Goal: Information Seeking & Learning: Learn about a topic

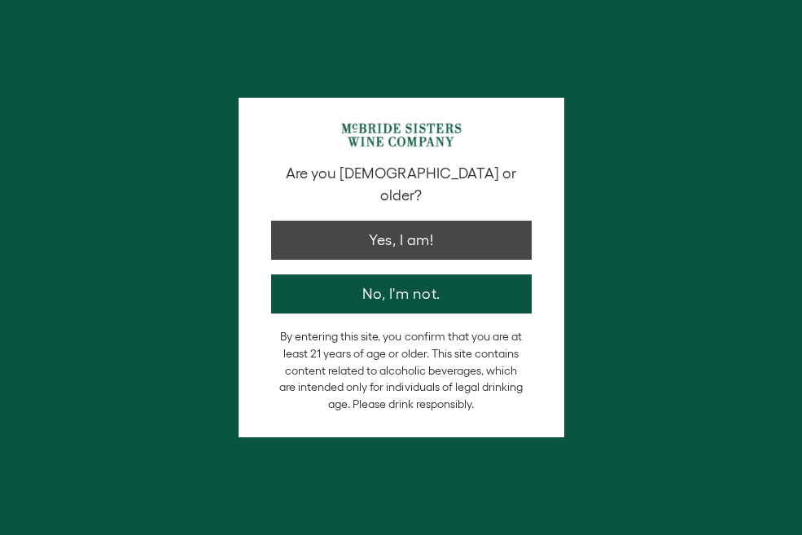
click at [402, 221] on button "Yes, I am!" at bounding box center [401, 240] width 260 height 39
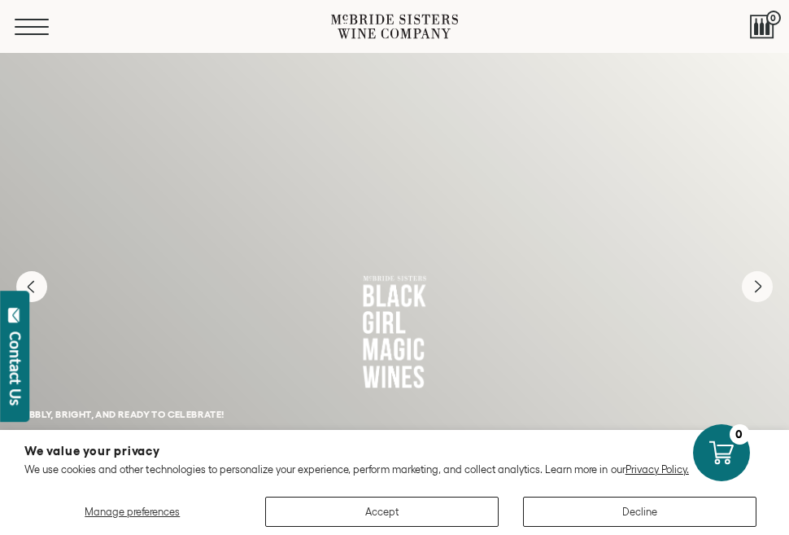
click at [24, 19] on span "Mobile Menu Trigger" at bounding box center [32, 20] width 34 height 2
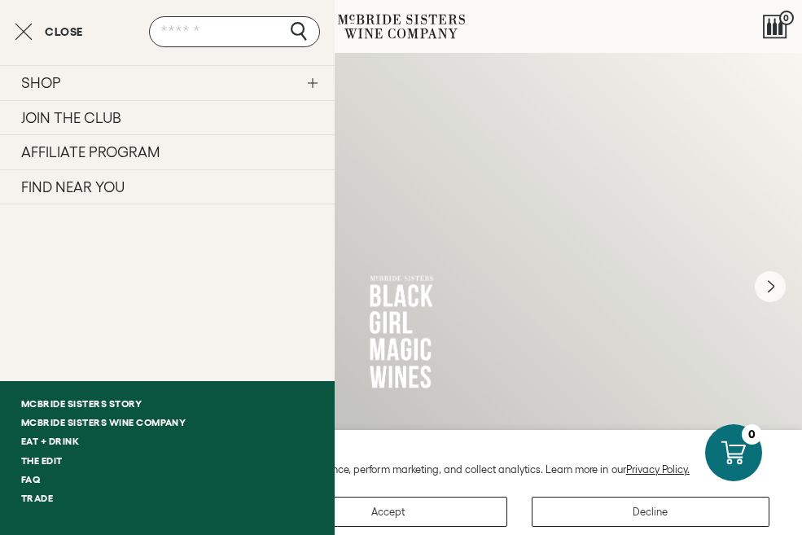
click at [64, 27] on span "Close" at bounding box center [64, 31] width 38 height 11
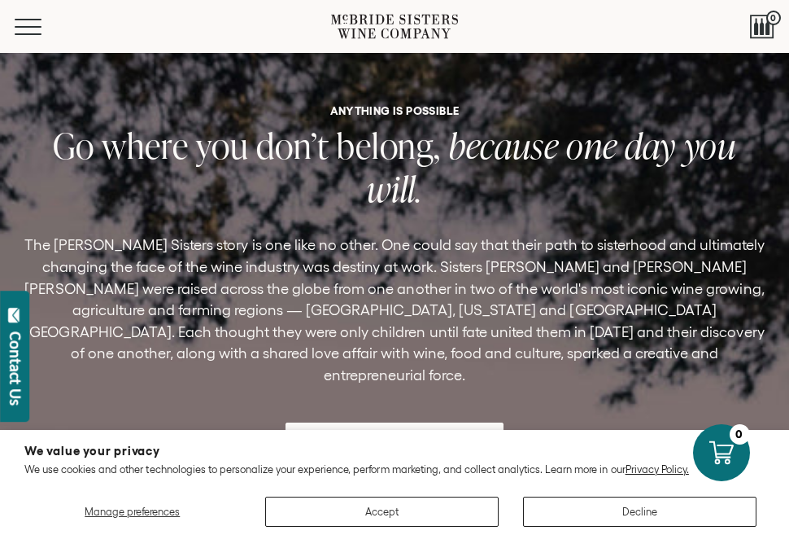
scroll to position [4954, 0]
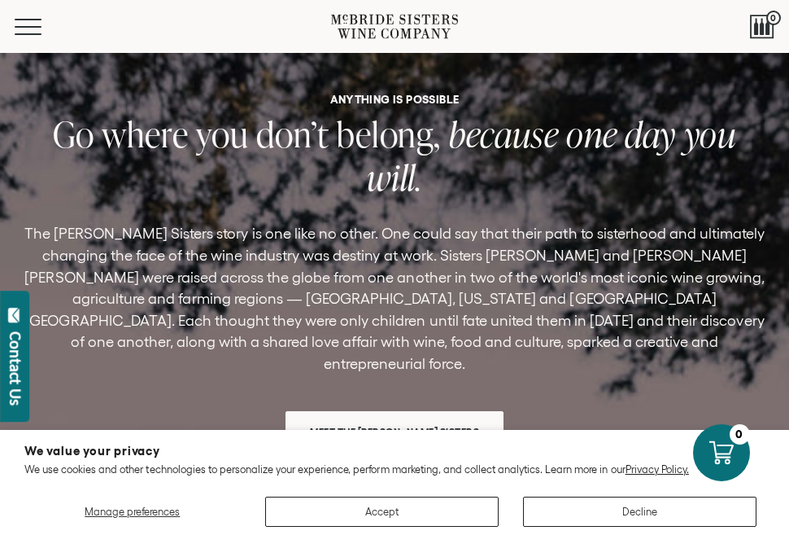
click at [397, 415] on span "Meet the [PERSON_NAME] Sisters" at bounding box center [394, 431] width 208 height 32
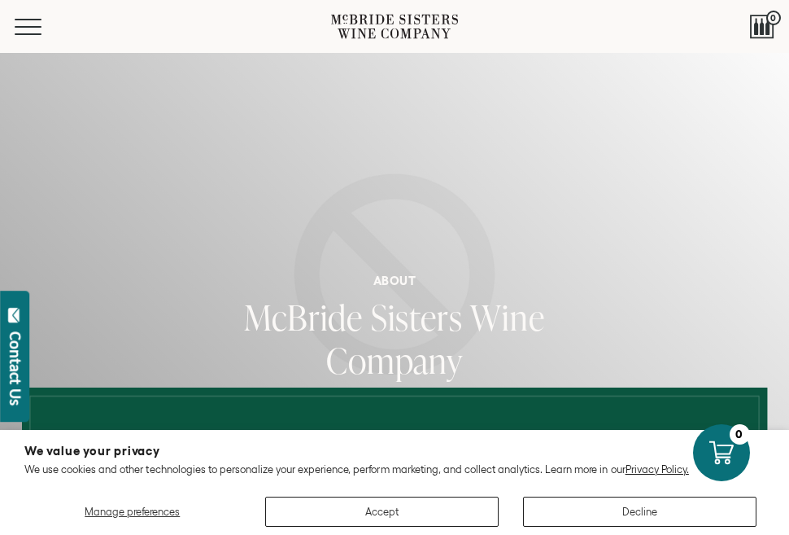
click at [443, 492] on div "Manage preferences Accept Decline" at bounding box center [394, 505] width 740 height 42
click at [431, 515] on button "Accept" at bounding box center [382, 511] width 234 height 30
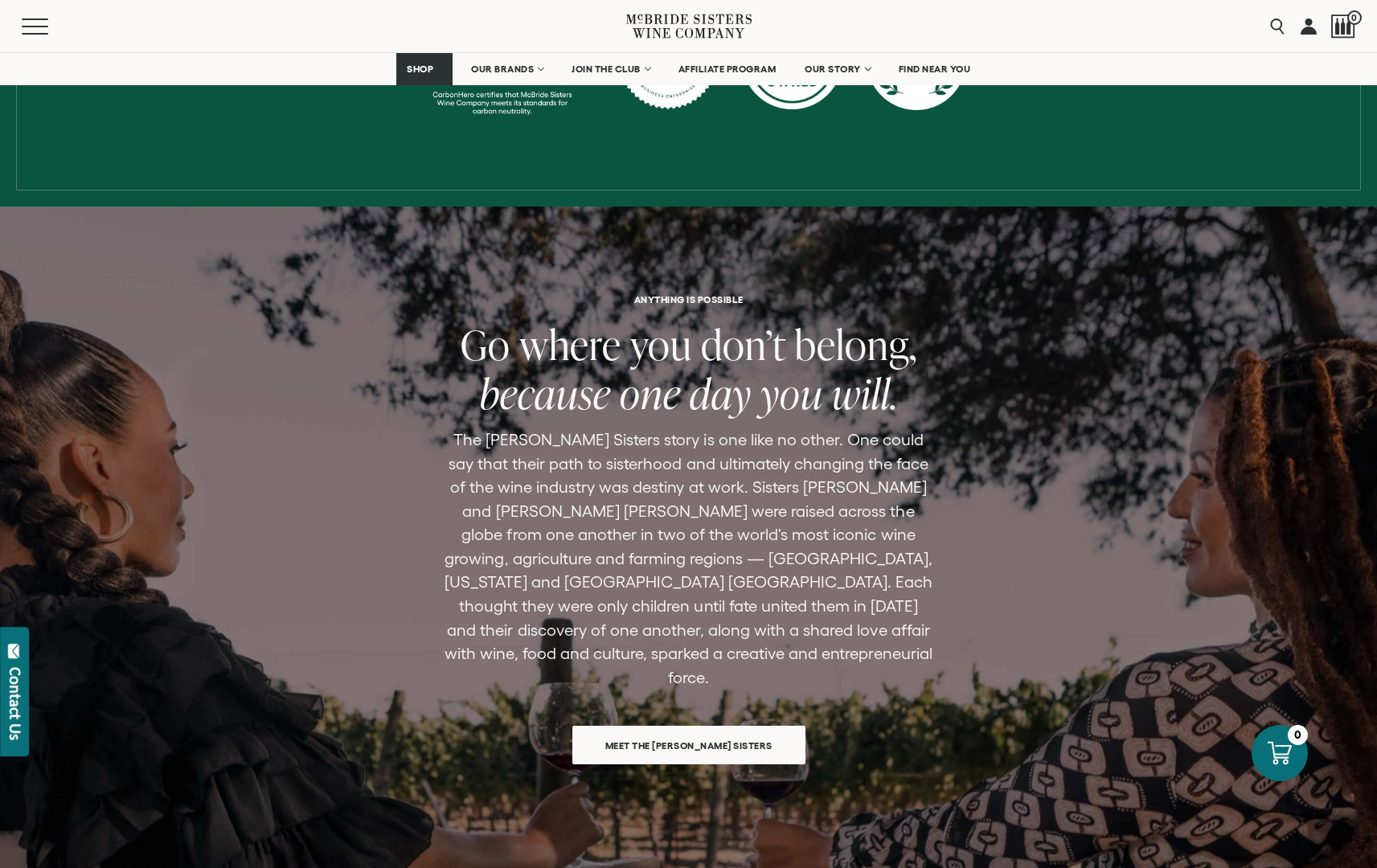
scroll to position [957, 0]
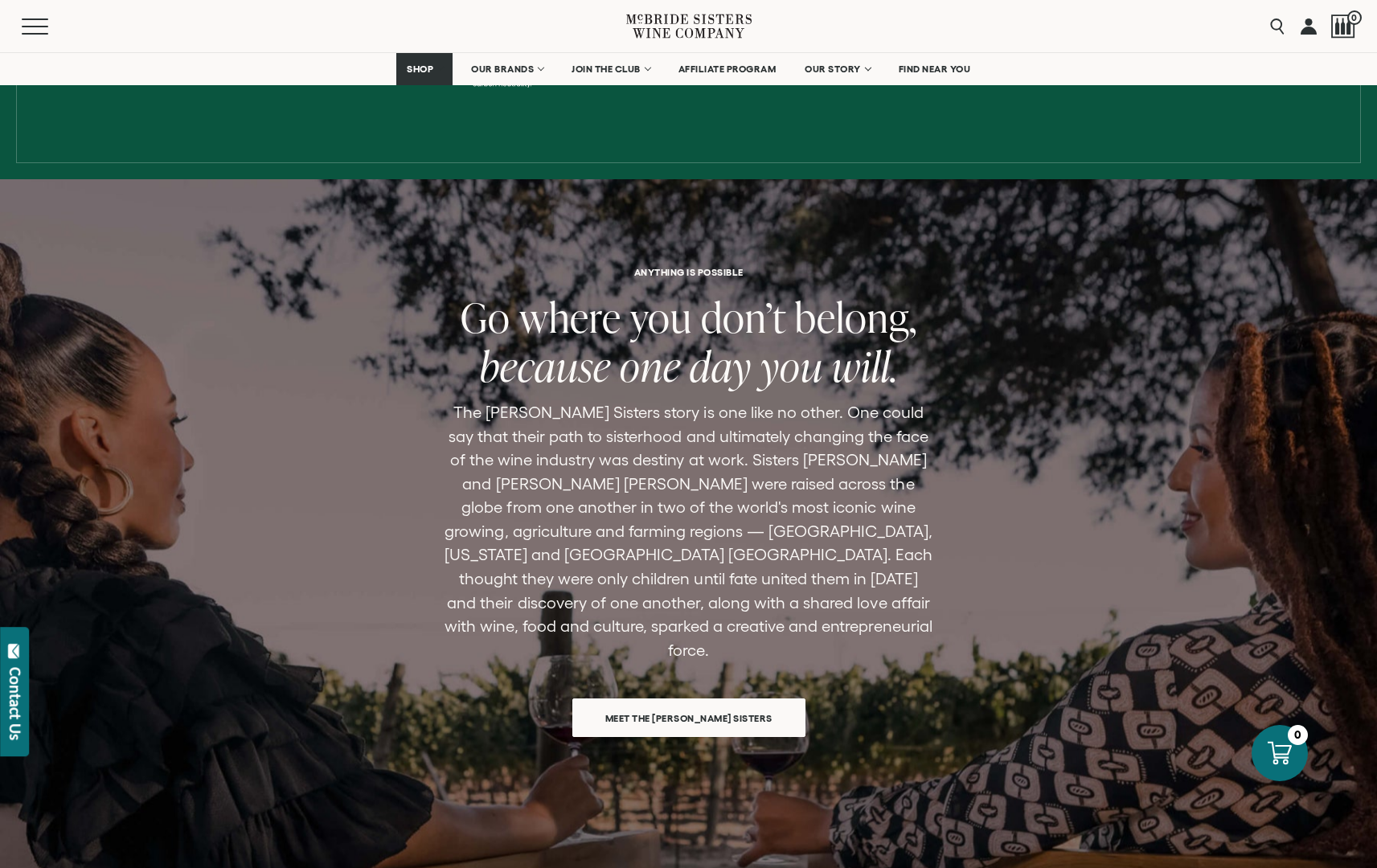
click at [645, 527] on span "Meet the [PERSON_NAME] Sisters" at bounding box center [688, 718] width 223 height 32
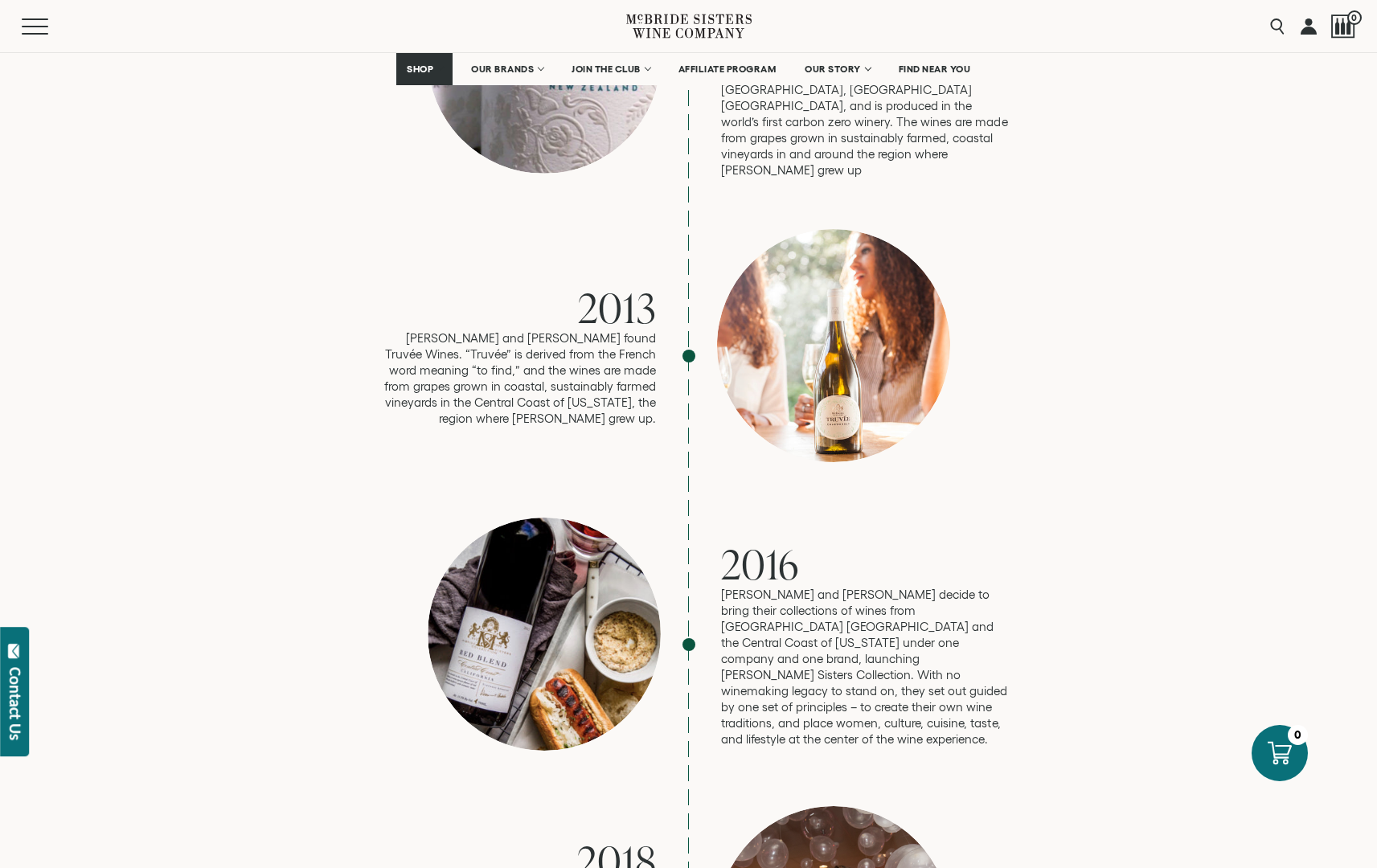
scroll to position [2315, 0]
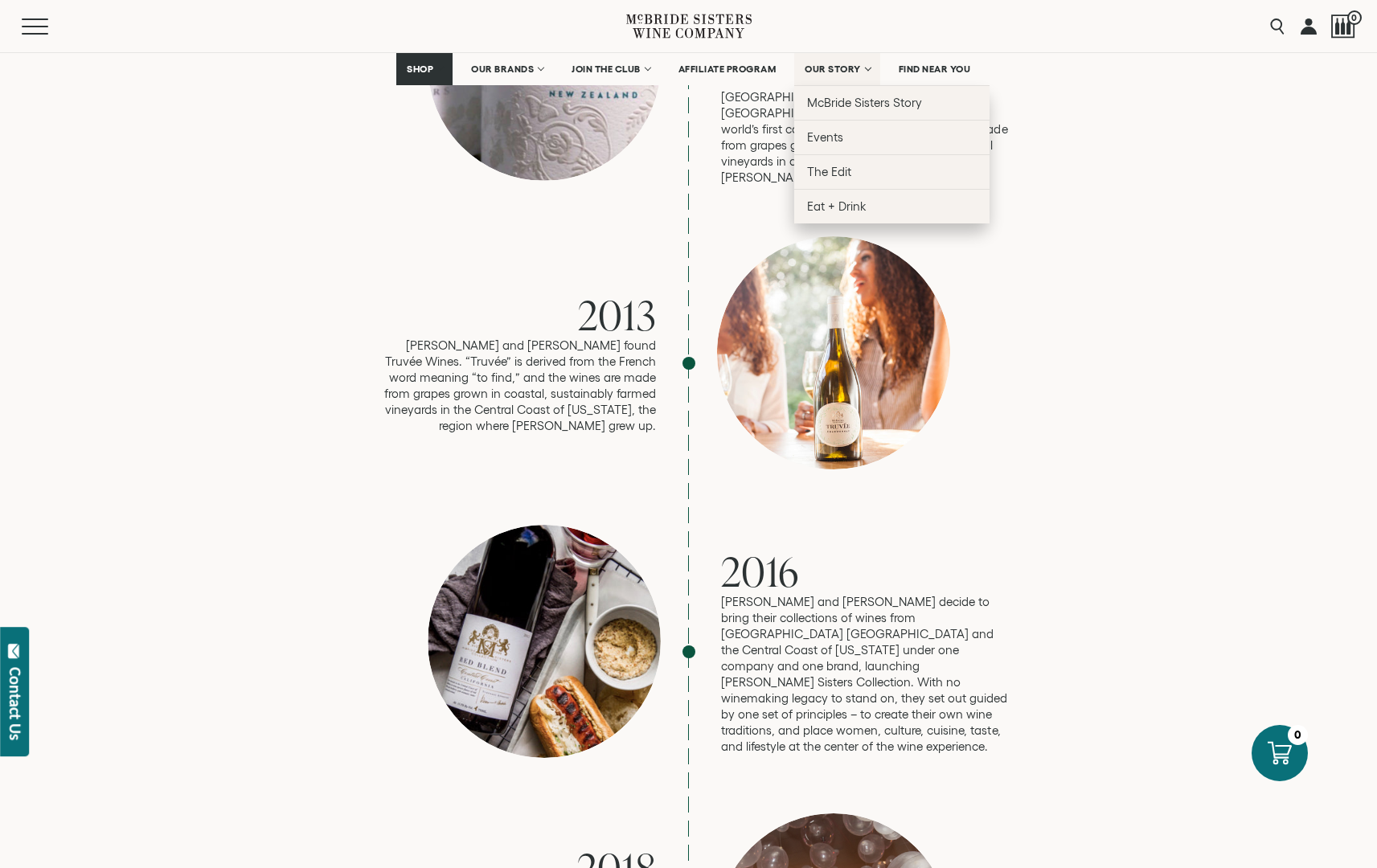
click at [866, 68] on link "OUR STORY" at bounding box center [837, 69] width 86 height 33
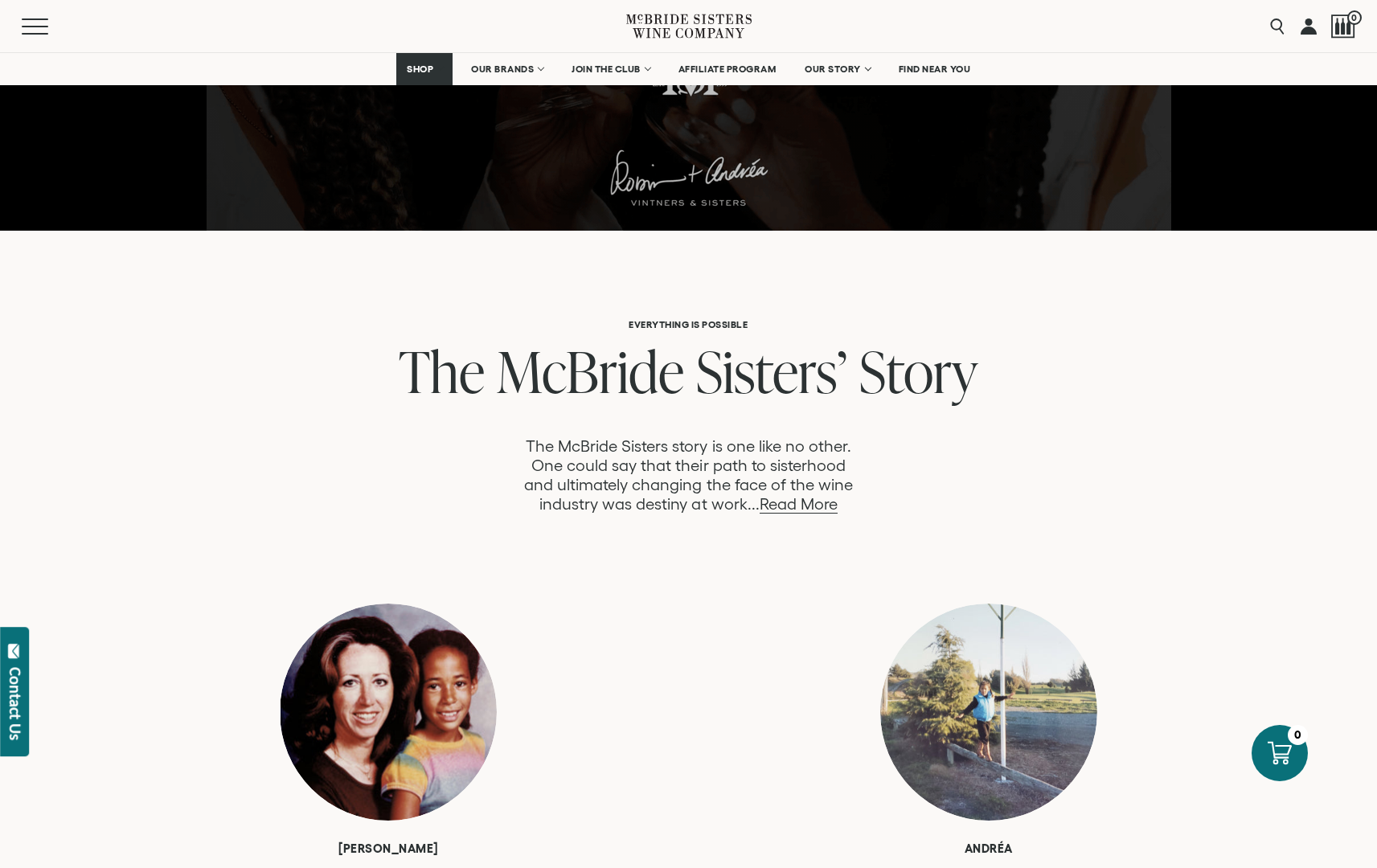
scroll to position [604, 0]
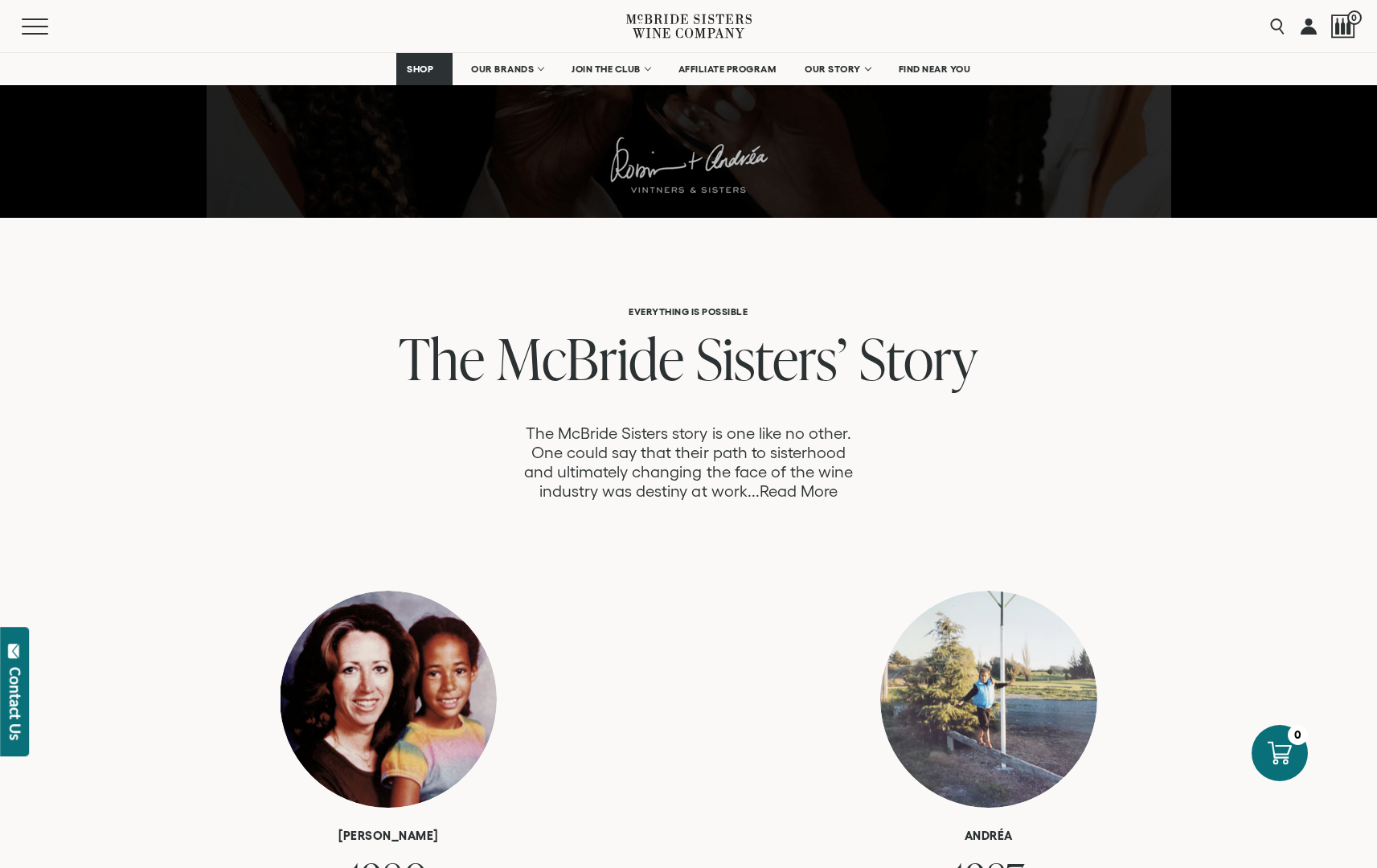
click at [803, 494] on link "Read More" at bounding box center [798, 491] width 78 height 19
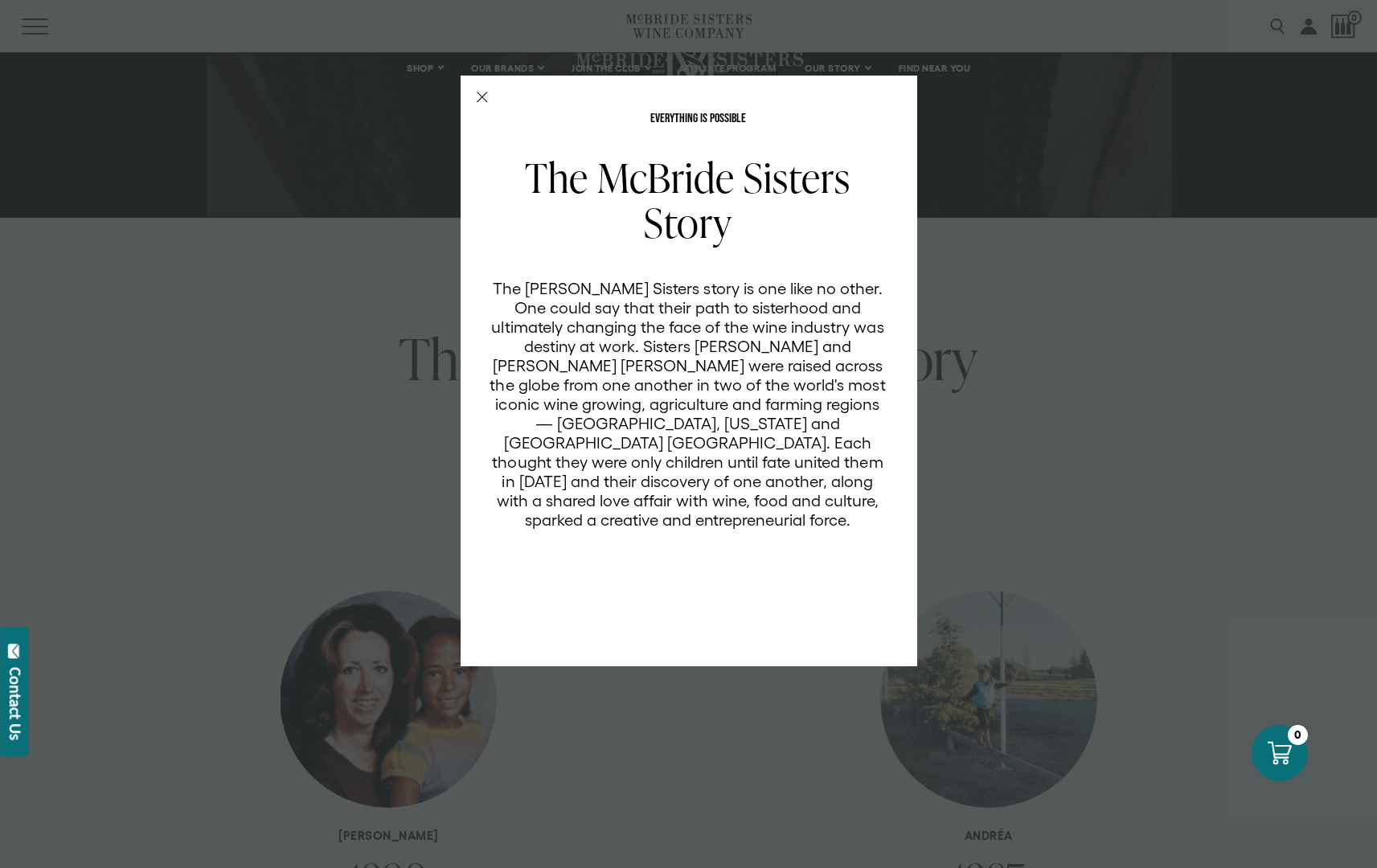
click at [739, 720] on div "EVERYTHING IS POSSIBLE The McBride Sisters Story The McBride Sisters story is o…" at bounding box center [688, 434] width 1377 height 868
